Goal: Check status: Check status

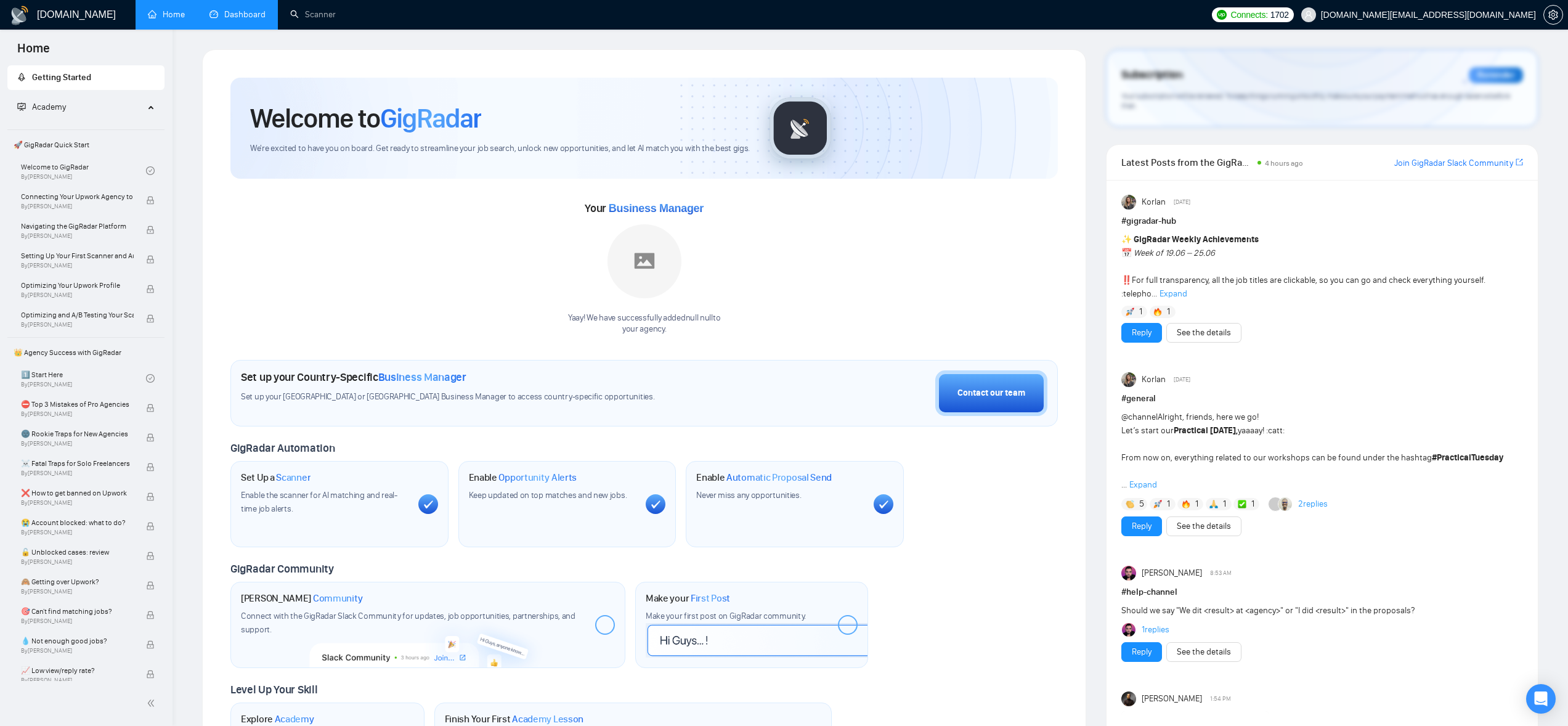
click at [244, 10] on link "Dashboard" at bounding box center [238, 14] width 56 height 11
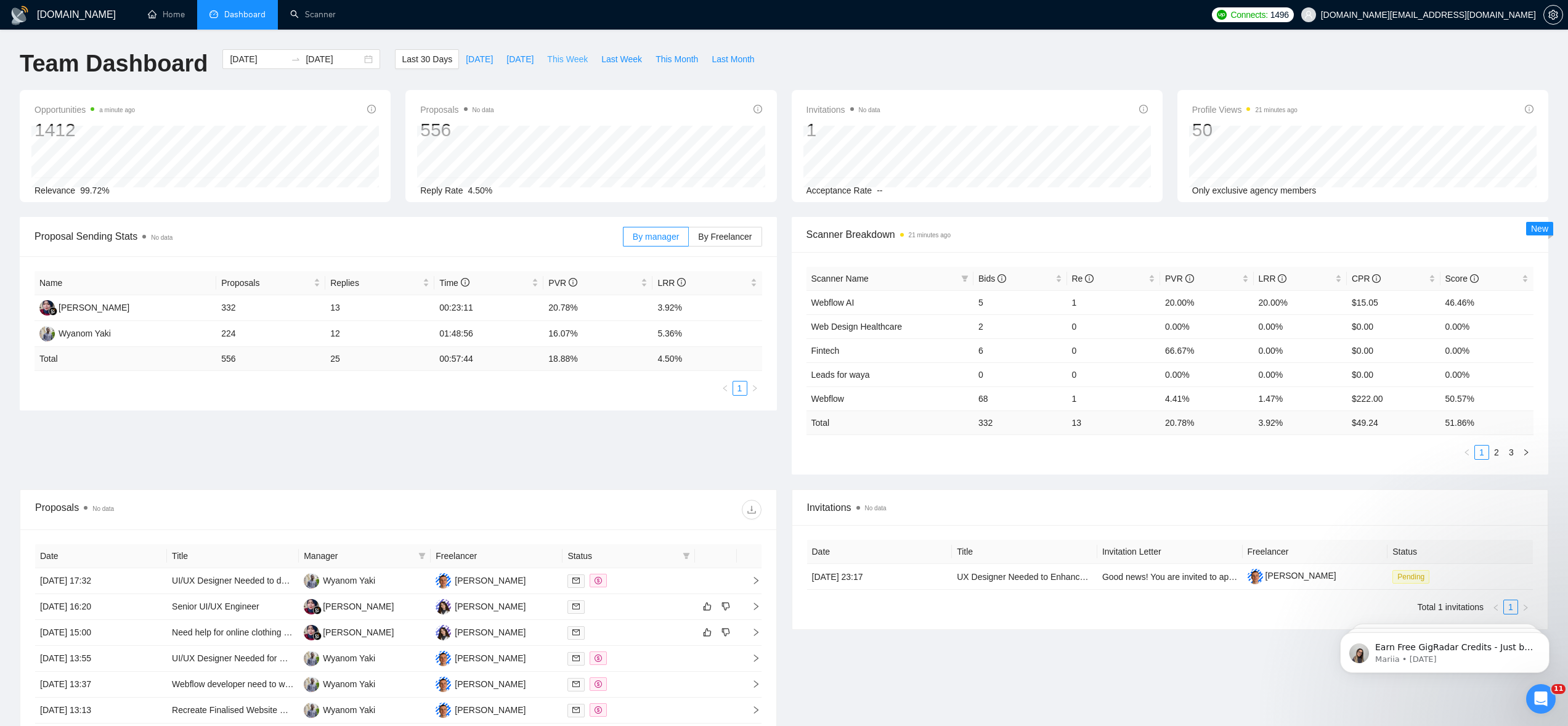
click at [578, 61] on span "This Week" at bounding box center [567, 59] width 40 height 13
type input "[DATE]"
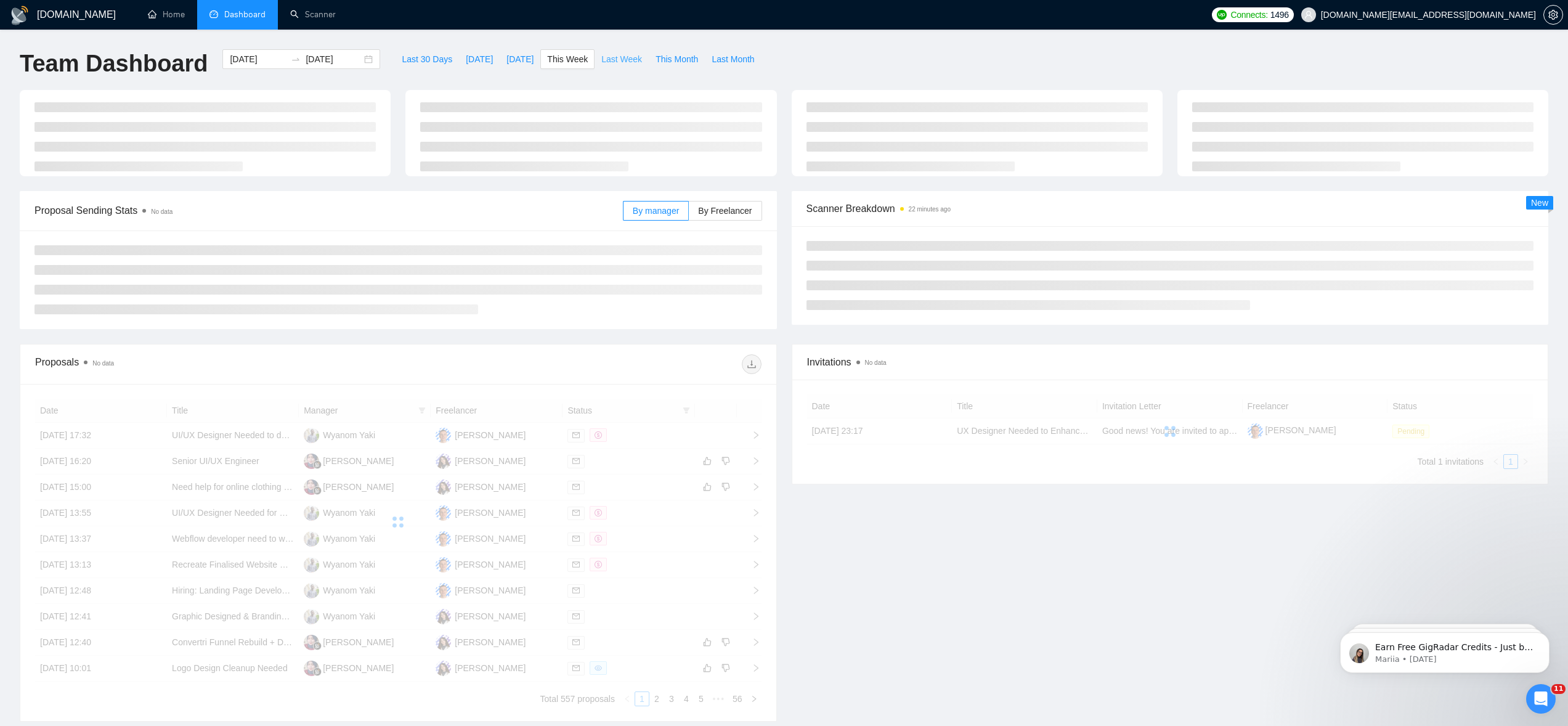
click at [619, 61] on span "Last Week" at bounding box center [622, 59] width 40 height 13
type input "[DATE]"
click at [697, 61] on span "This Month" at bounding box center [677, 59] width 42 height 13
type input "[DATE]"
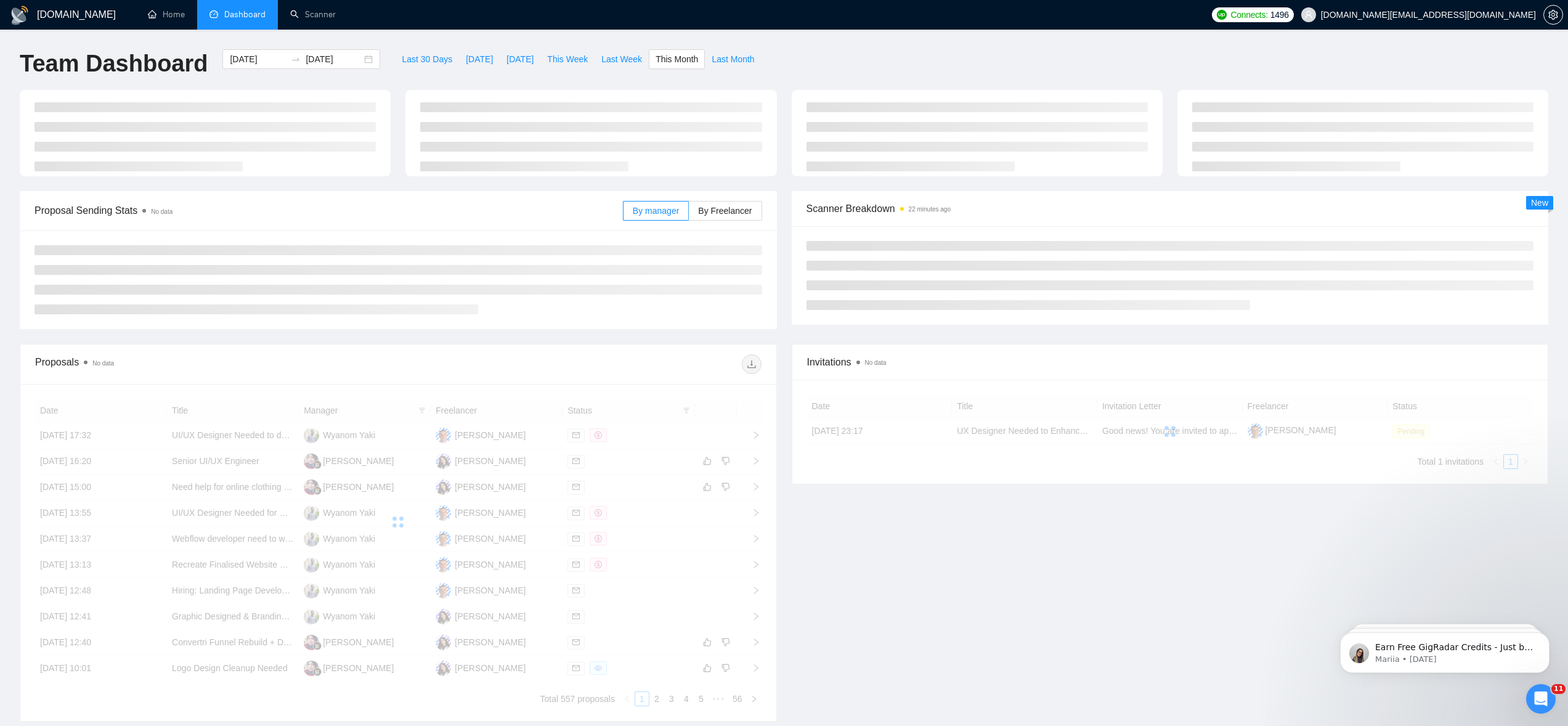
type input "[DATE]"
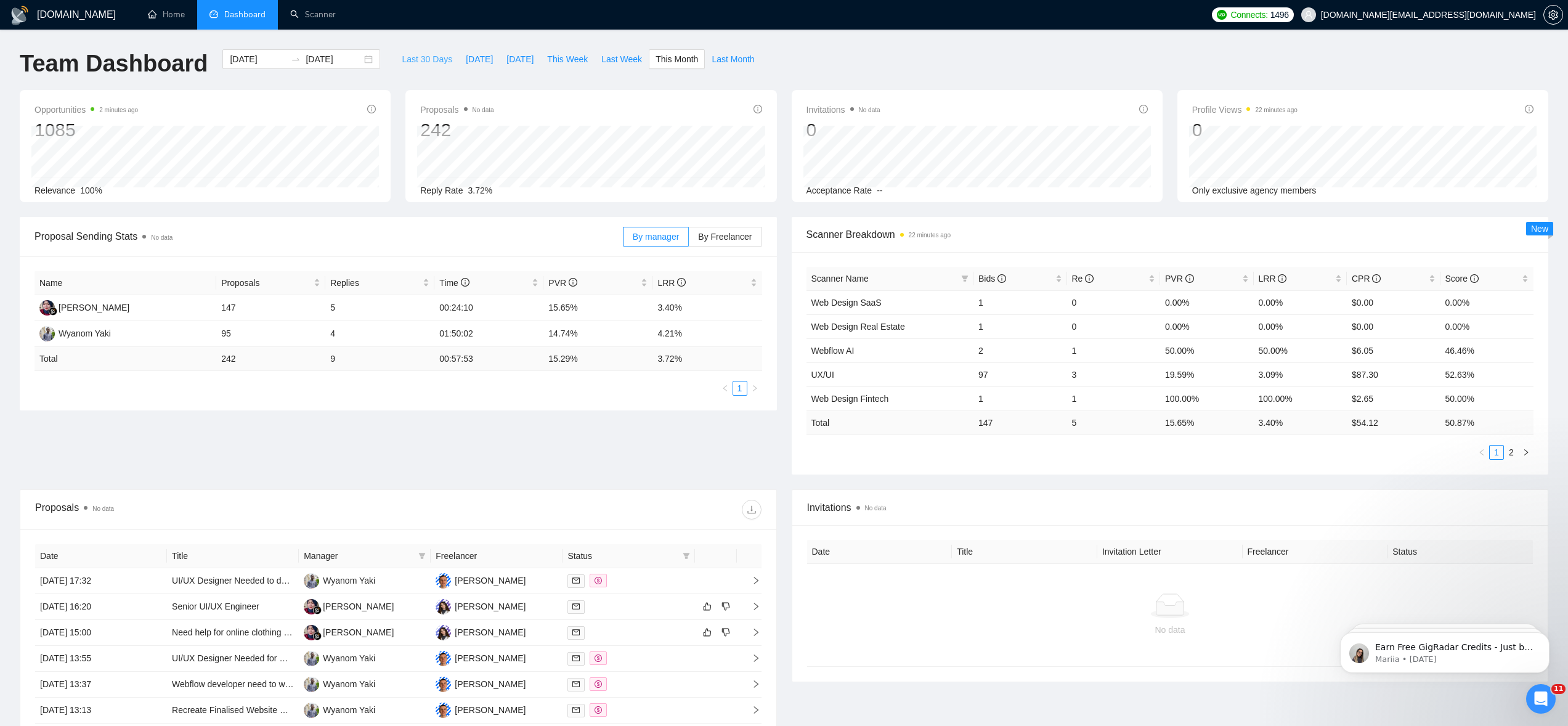
click at [424, 58] on span "Last 30 Days" at bounding box center [426, 59] width 50 height 13
type input "[DATE]"
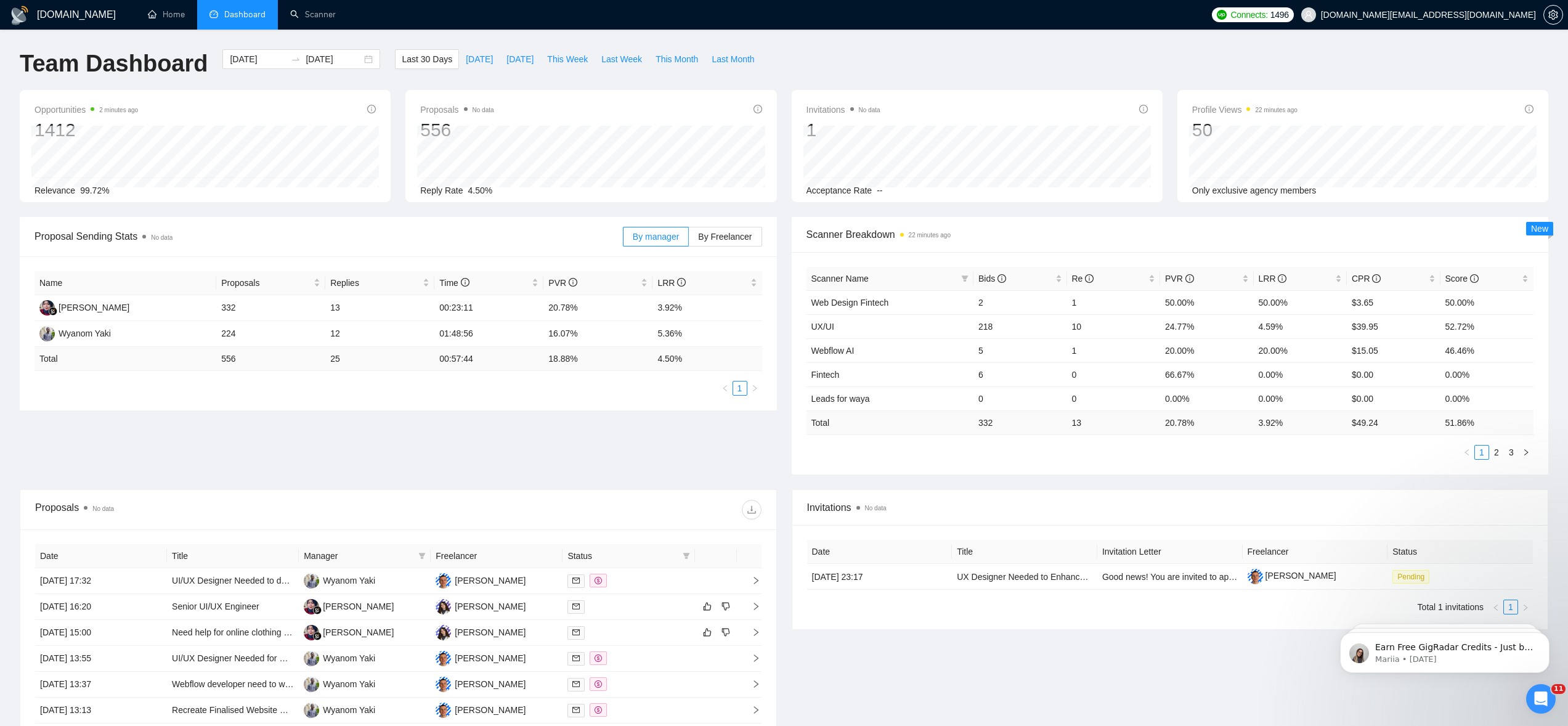
click at [1509, 9] on span "[DOMAIN_NAME][EMAIL_ADDRESS][DOMAIN_NAME]" at bounding box center [1418, 14] width 249 height 39
click at [1550, 15] on icon "setting" at bounding box center [1554, 14] width 10 height 10
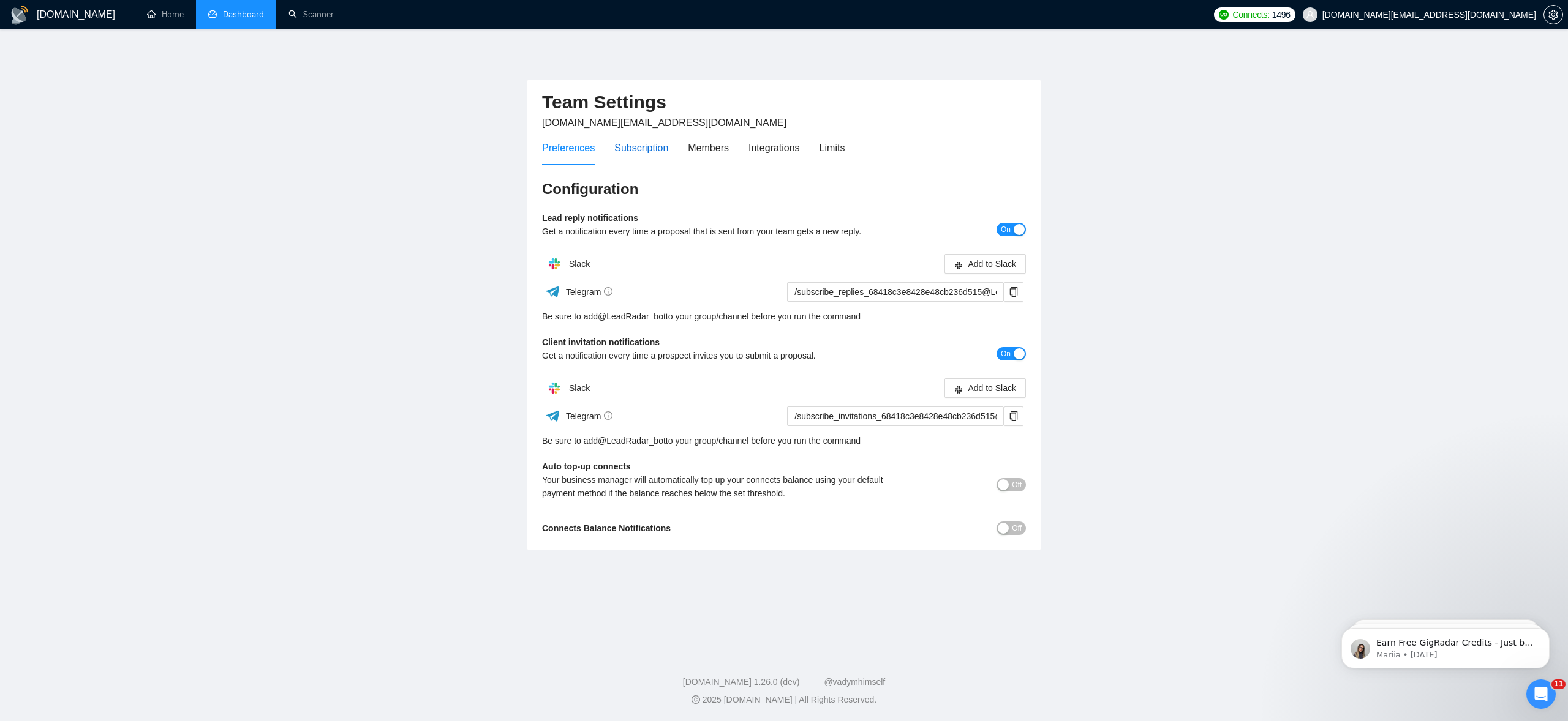
click at [645, 148] on div "Subscription" at bounding box center [641, 148] width 54 height 15
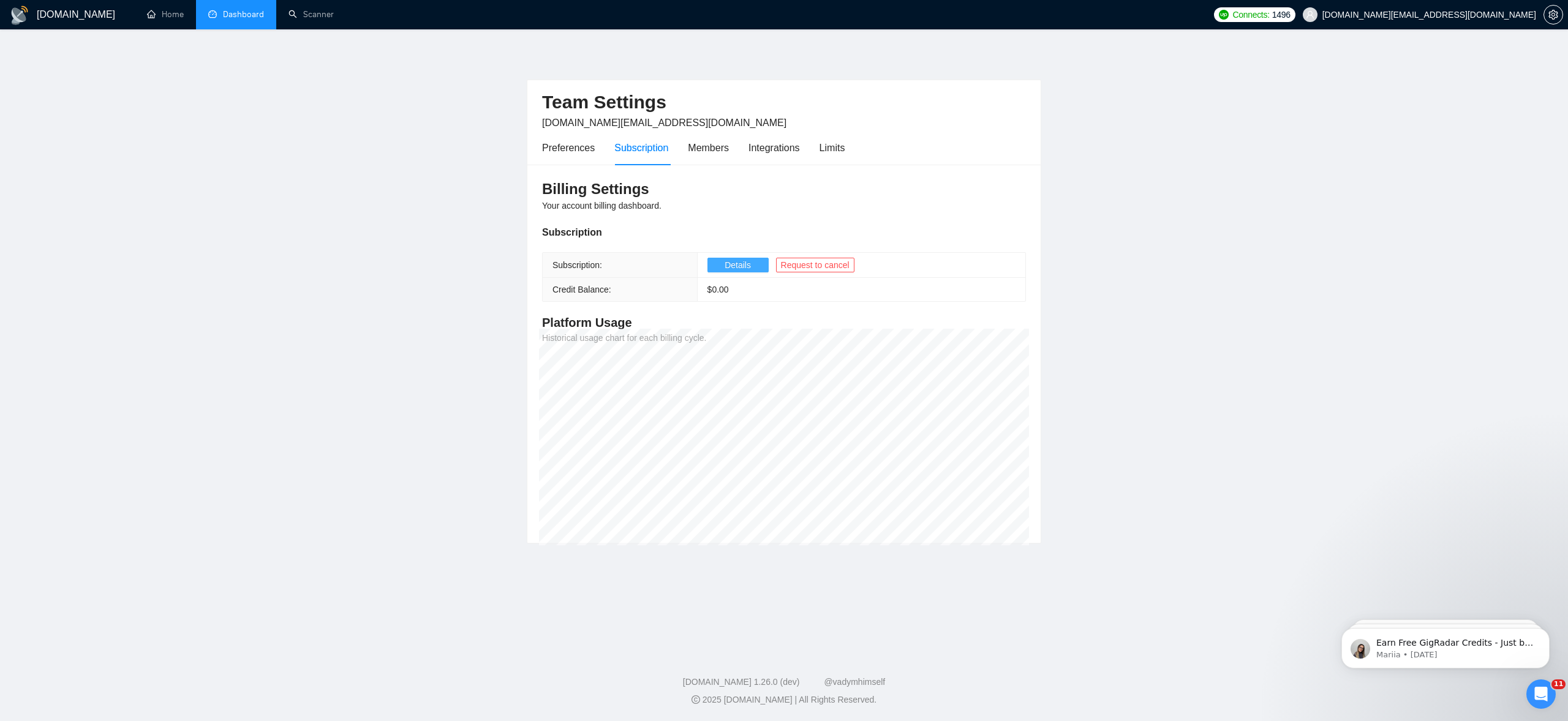
click at [730, 265] on span "Details" at bounding box center [738, 265] width 27 height 13
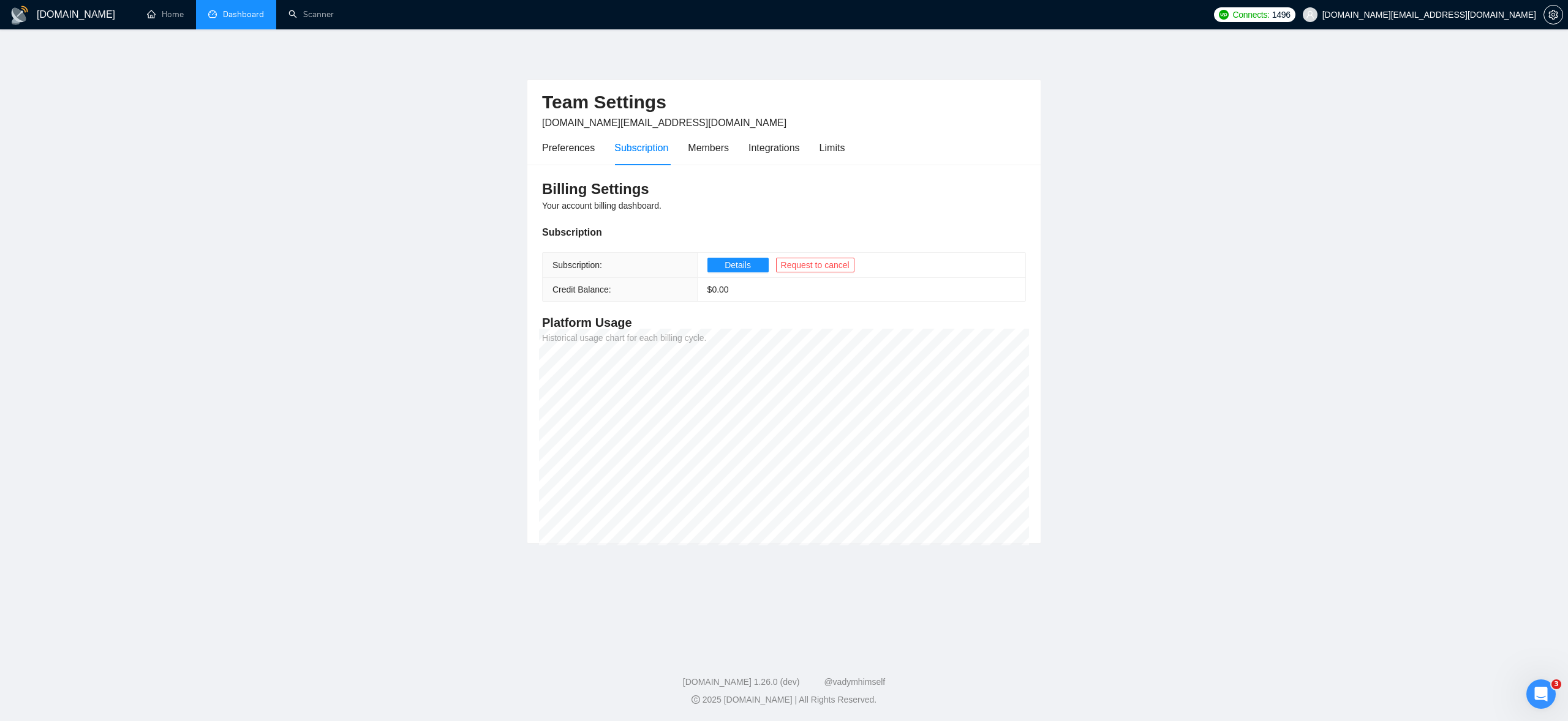
click at [209, 10] on link "Dashboard" at bounding box center [236, 14] width 55 height 11
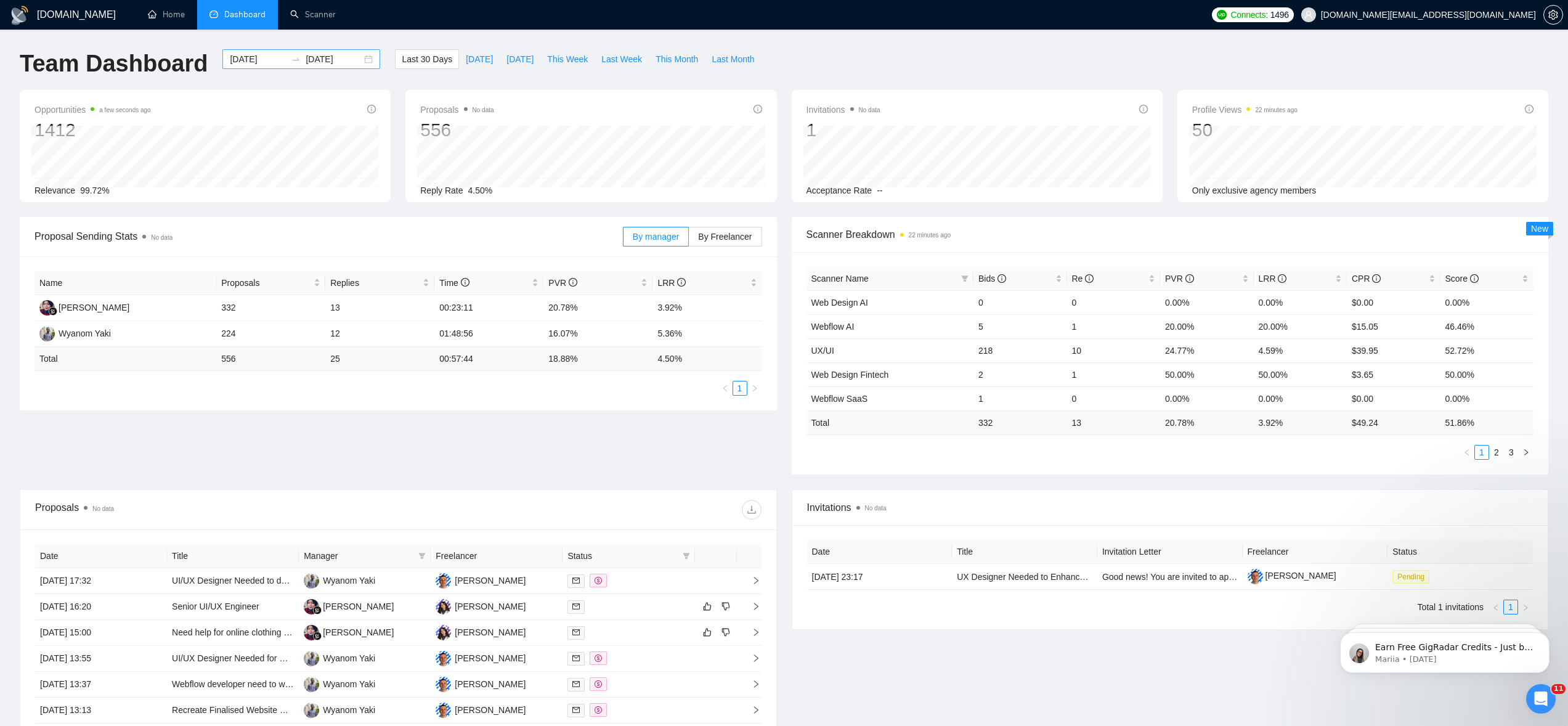
click at [355, 59] on div "[DATE] [DATE]" at bounding box center [301, 59] width 158 height 19
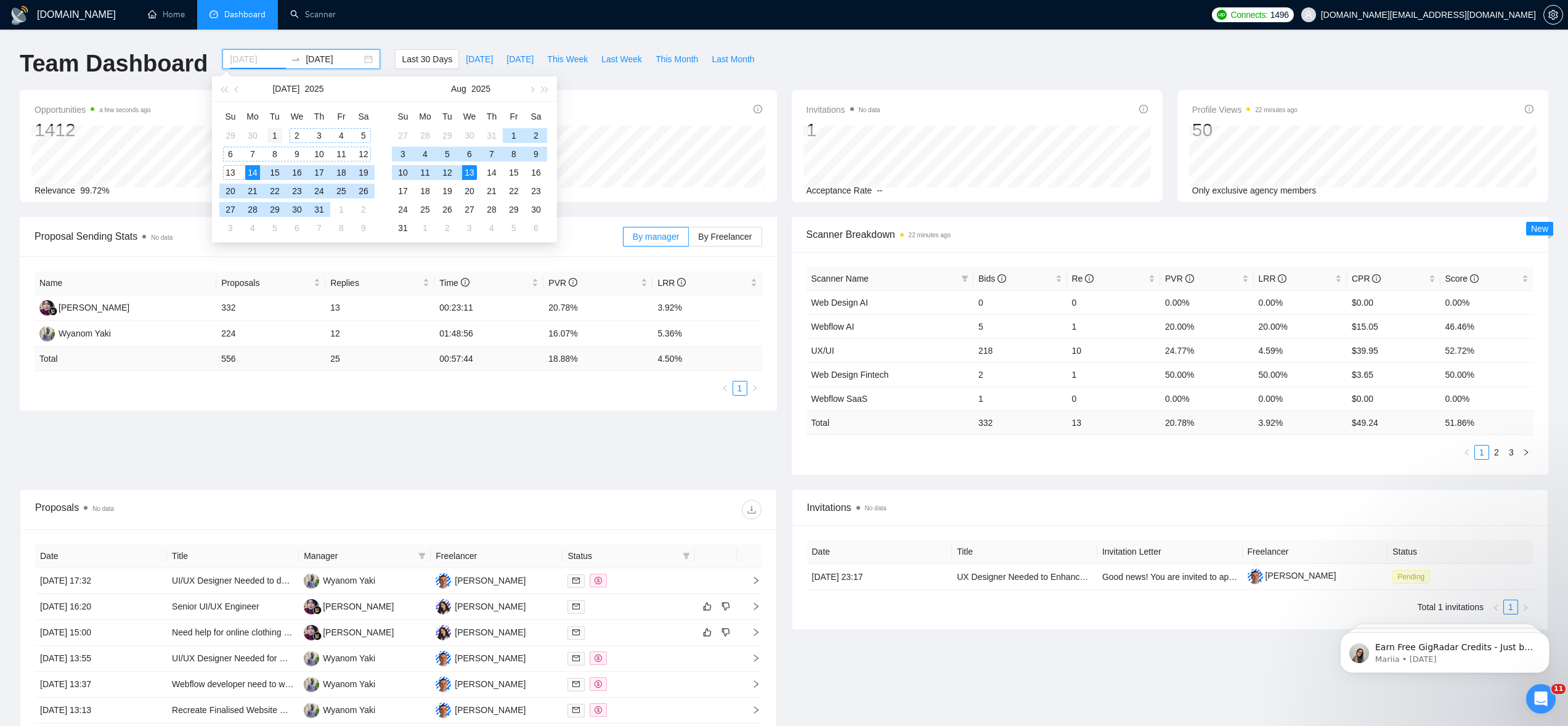
type input "[DATE]"
click at [269, 135] on div "1" at bounding box center [274, 135] width 14 height 14
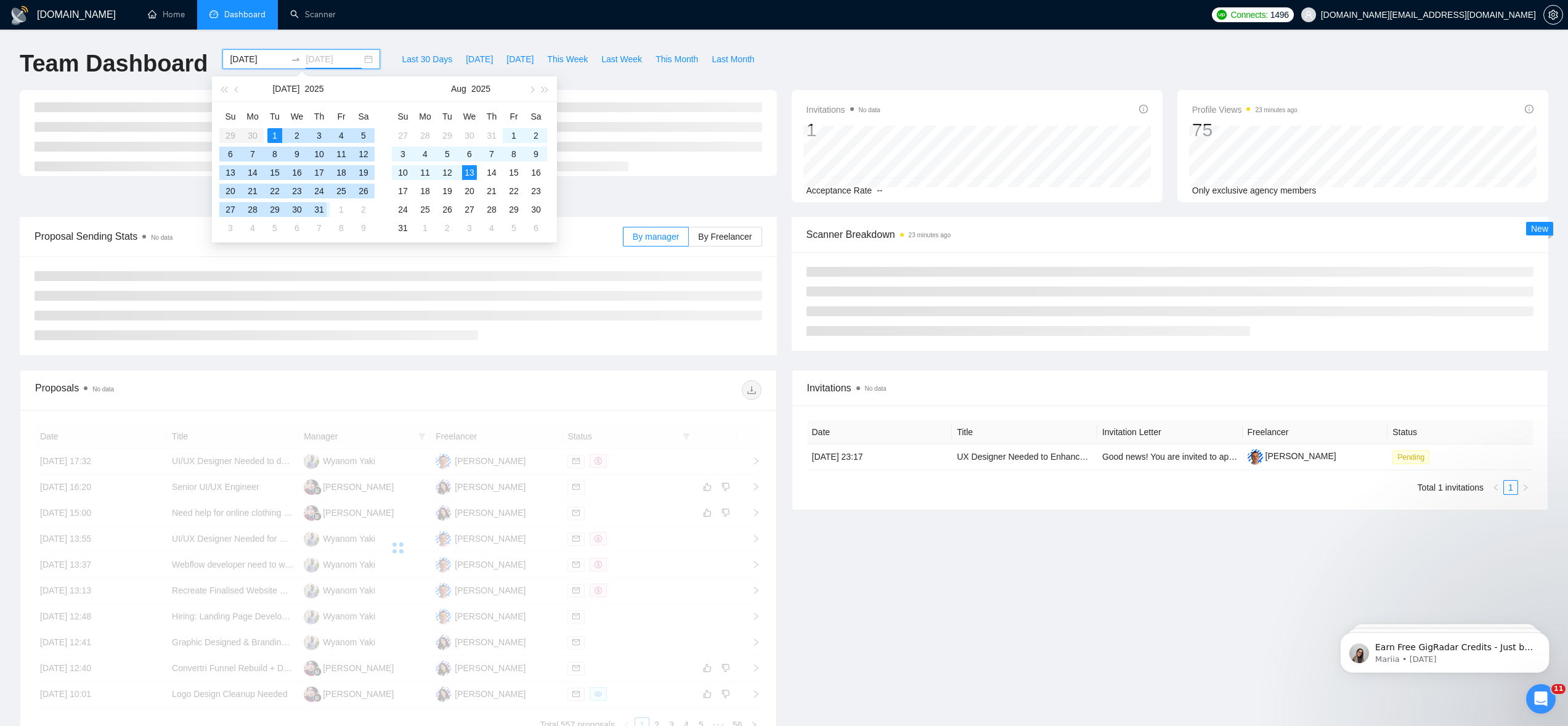
type input "[DATE]"
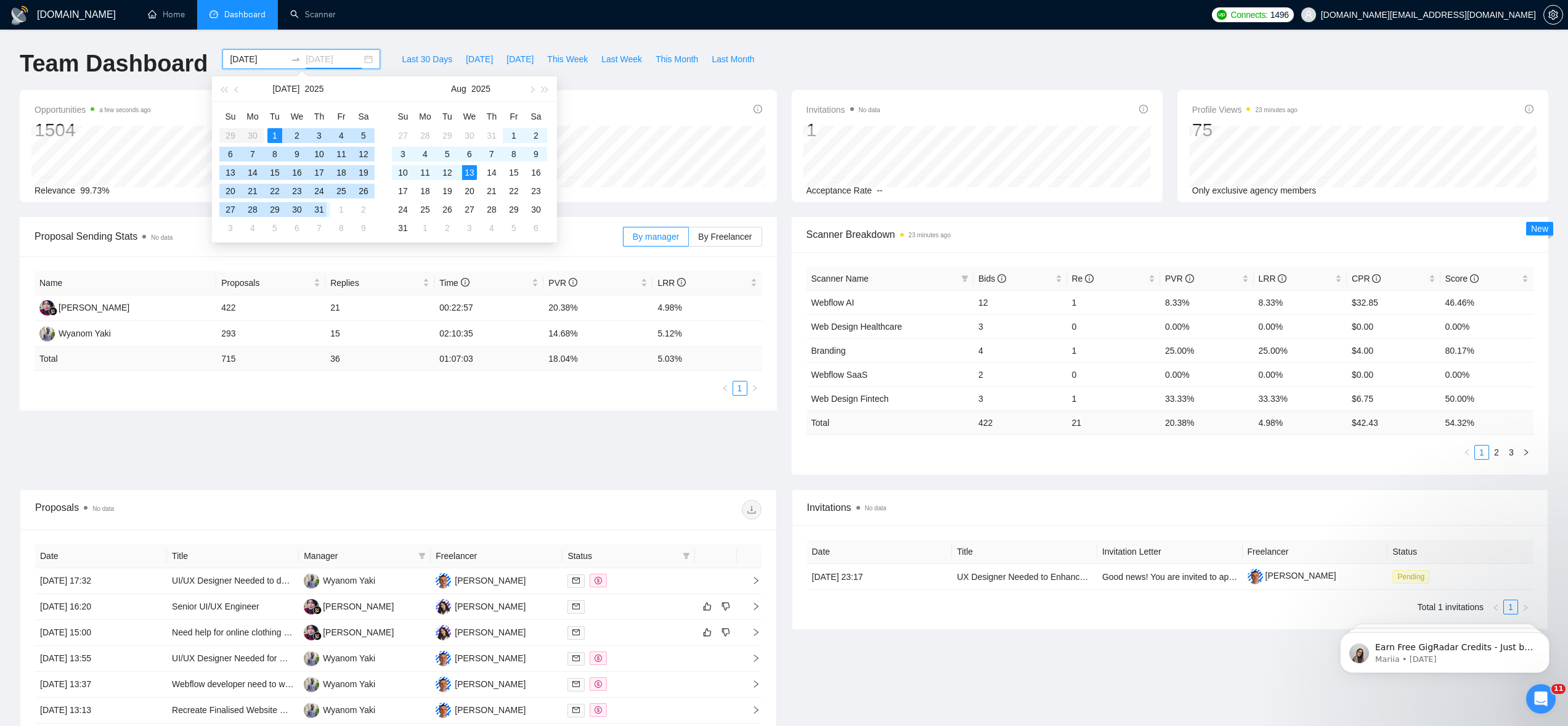
click at [321, 210] on div "31" at bounding box center [319, 209] width 14 height 14
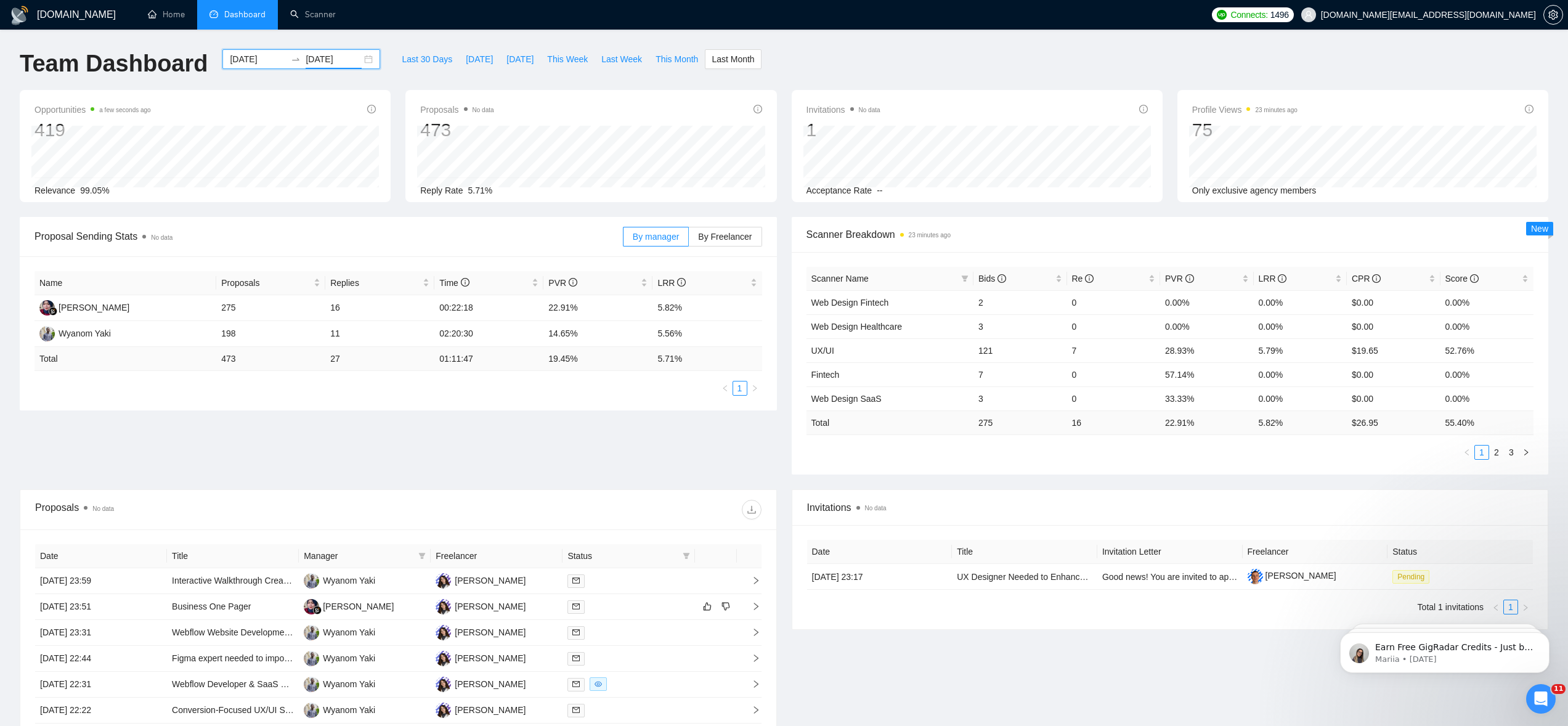
click at [353, 61] on div "[DATE] [DATE]" at bounding box center [301, 59] width 158 height 19
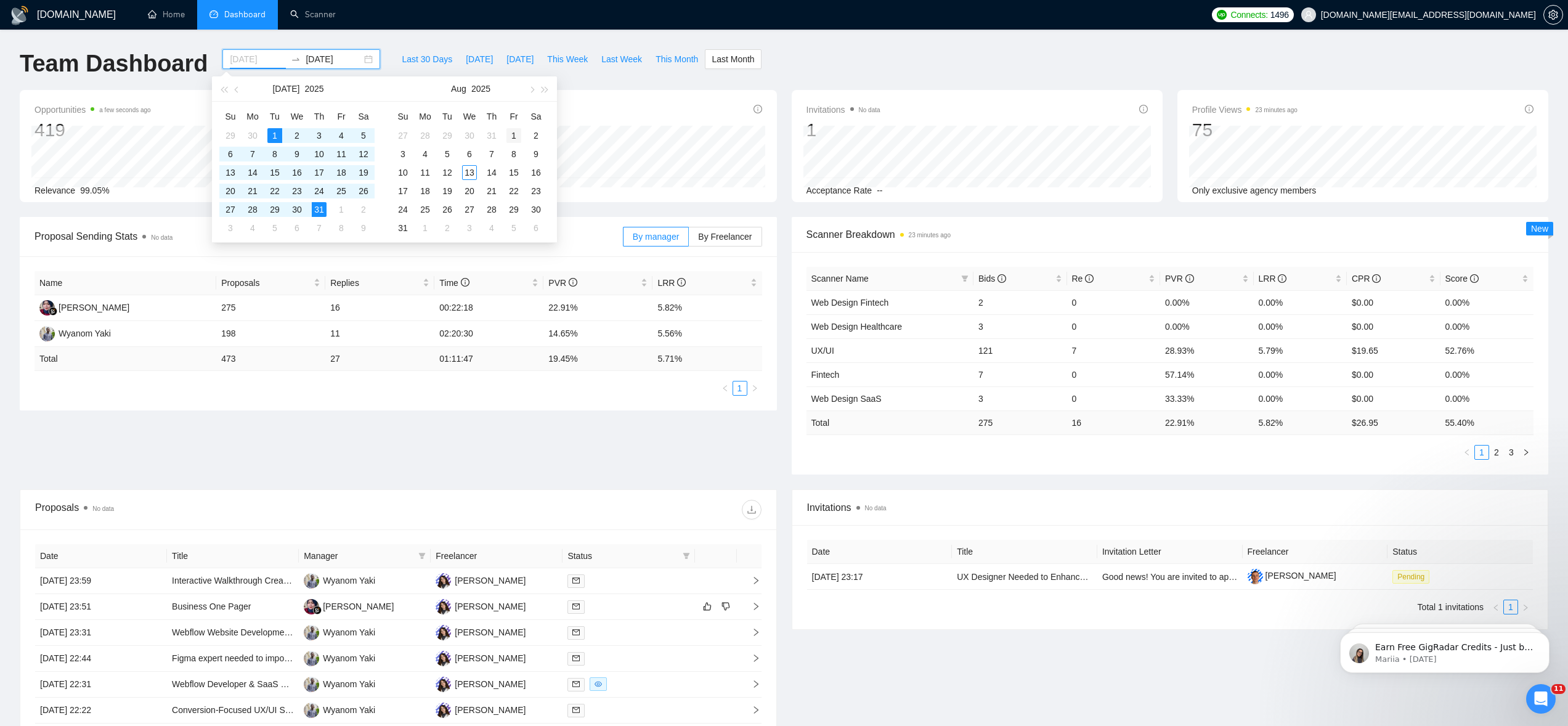
type input "[DATE]"
click at [517, 132] on div "1" at bounding box center [513, 135] width 14 height 14
type input "[DATE]"
click at [407, 228] on div "31" at bounding box center [402, 227] width 14 height 14
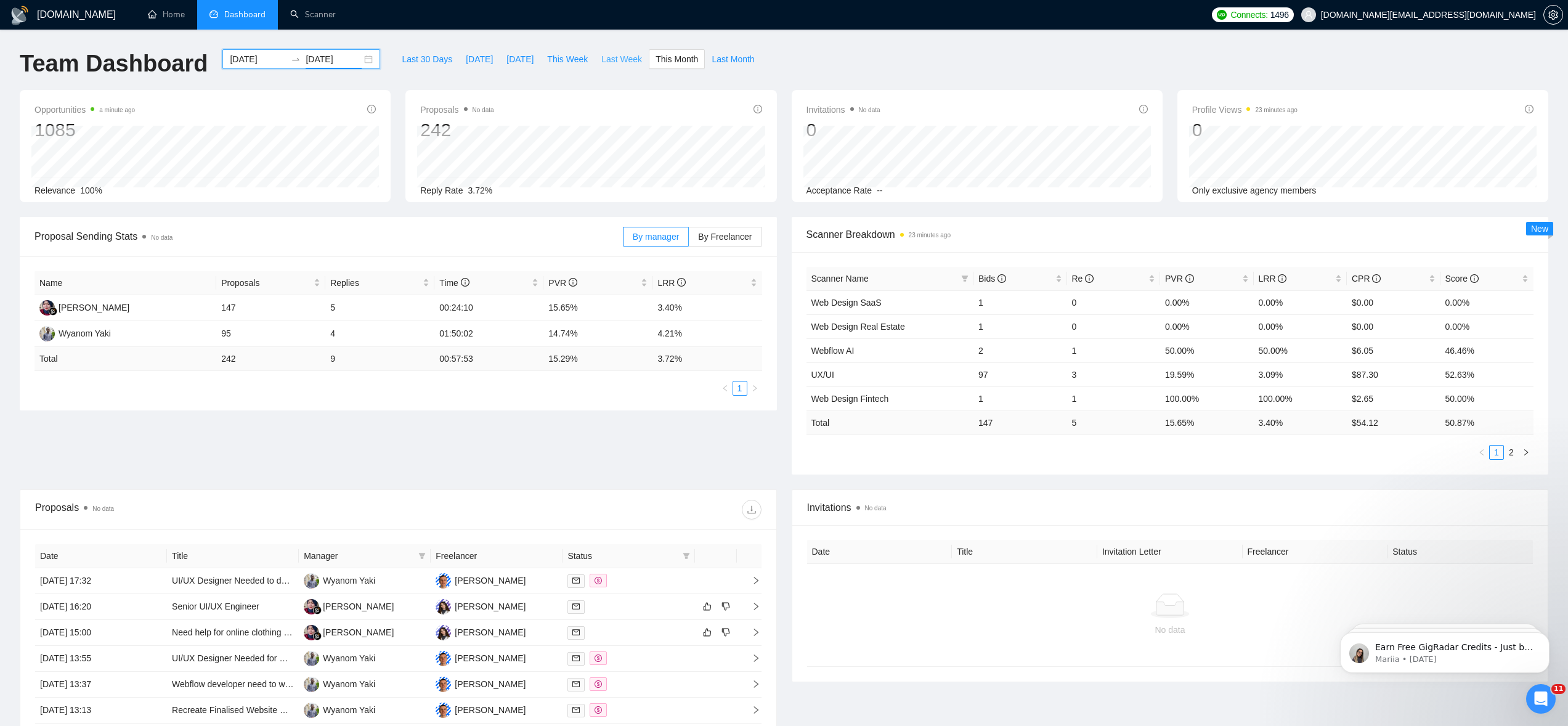
click at [610, 62] on span "Last Week" at bounding box center [622, 59] width 40 height 13
type input "[DATE]"
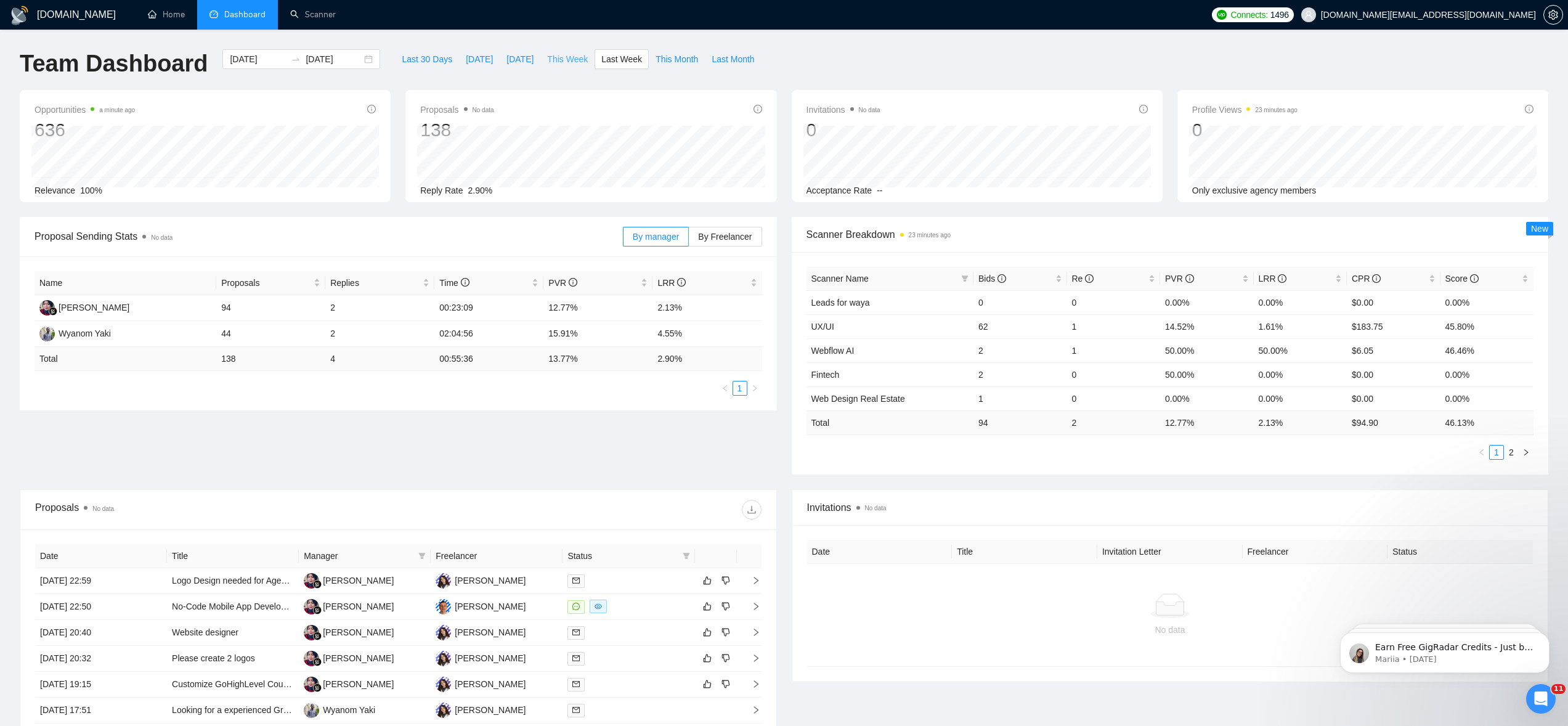
click at [568, 63] on span "This Week" at bounding box center [567, 59] width 40 height 13
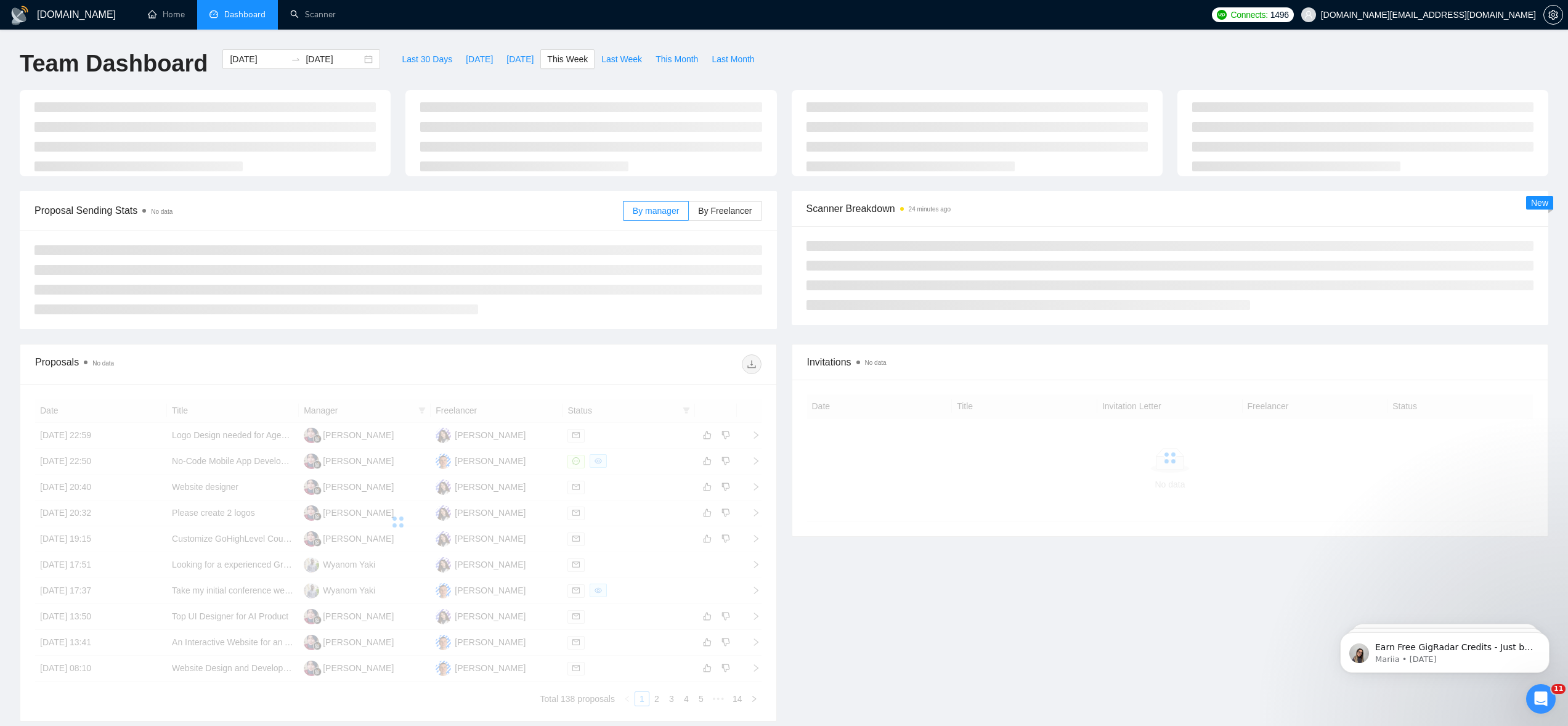
type input "[DATE]"
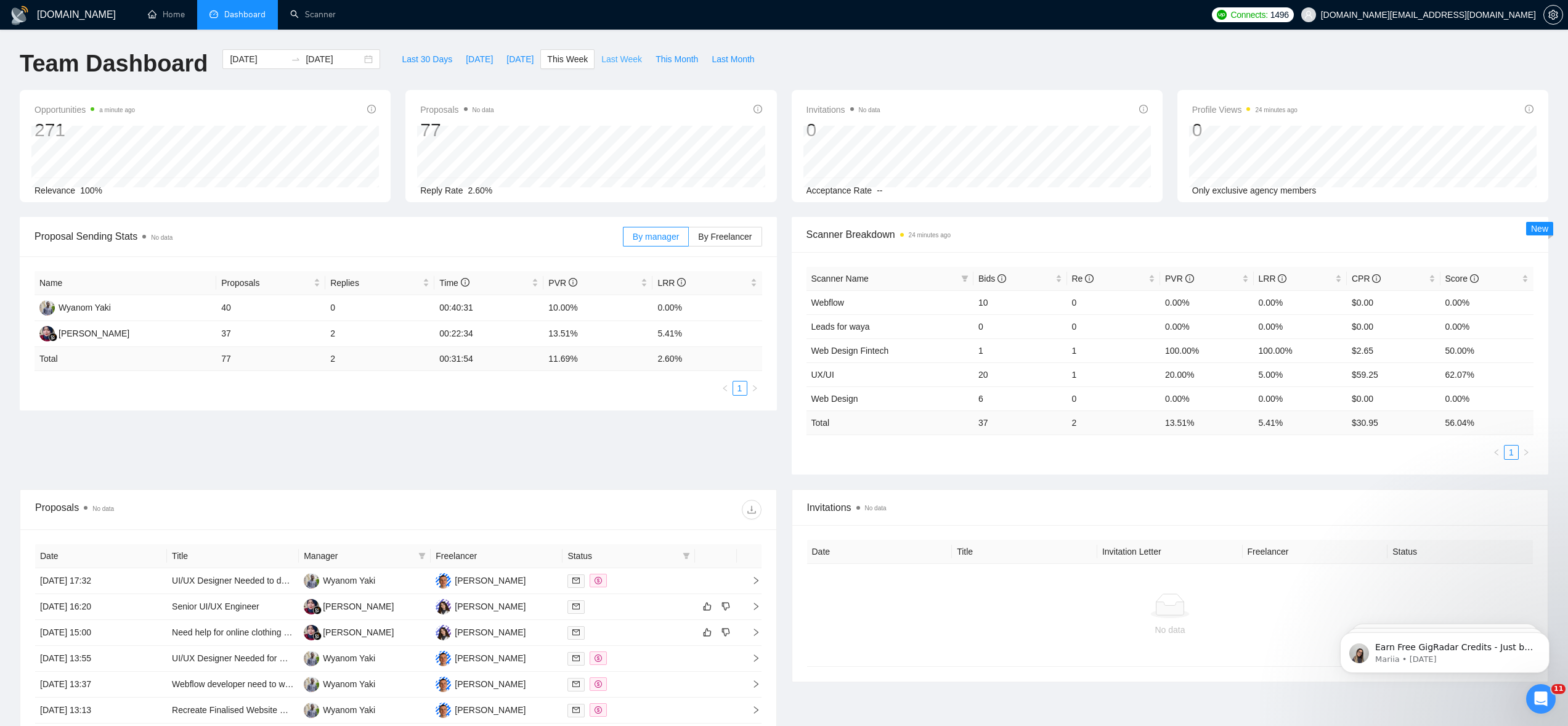
click at [624, 56] on span "Last Week" at bounding box center [622, 59] width 40 height 13
type input "[DATE]"
